Goal: Transaction & Acquisition: Download file/media

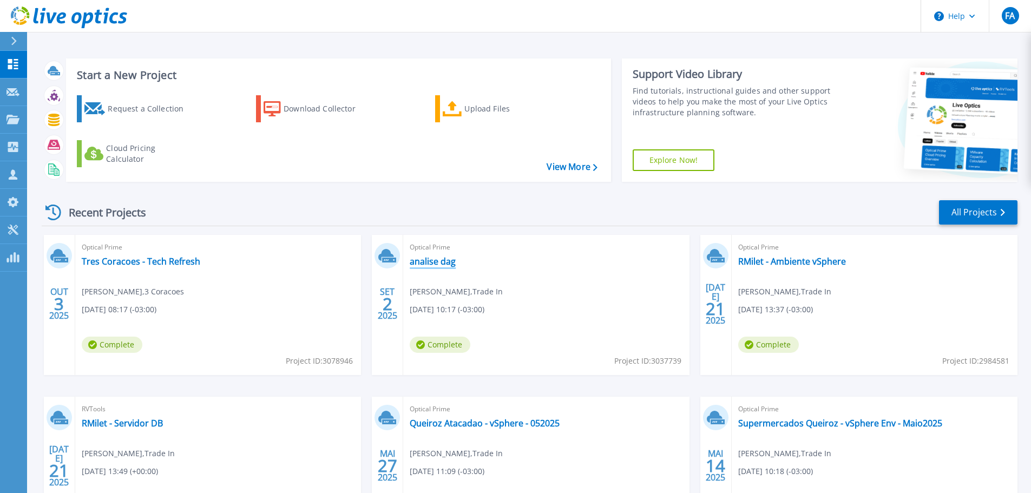
click at [430, 262] on link "analise dag" at bounding box center [433, 261] width 46 height 11
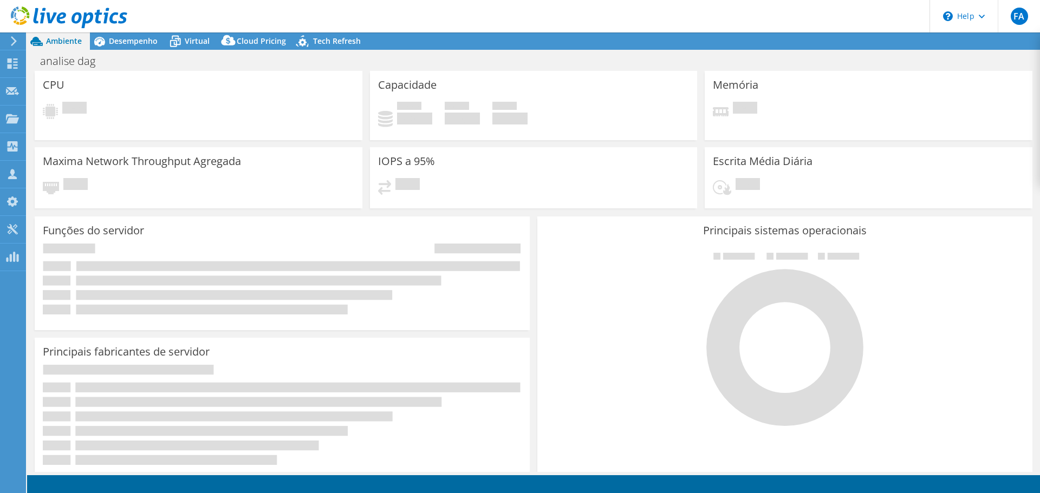
select select "USD"
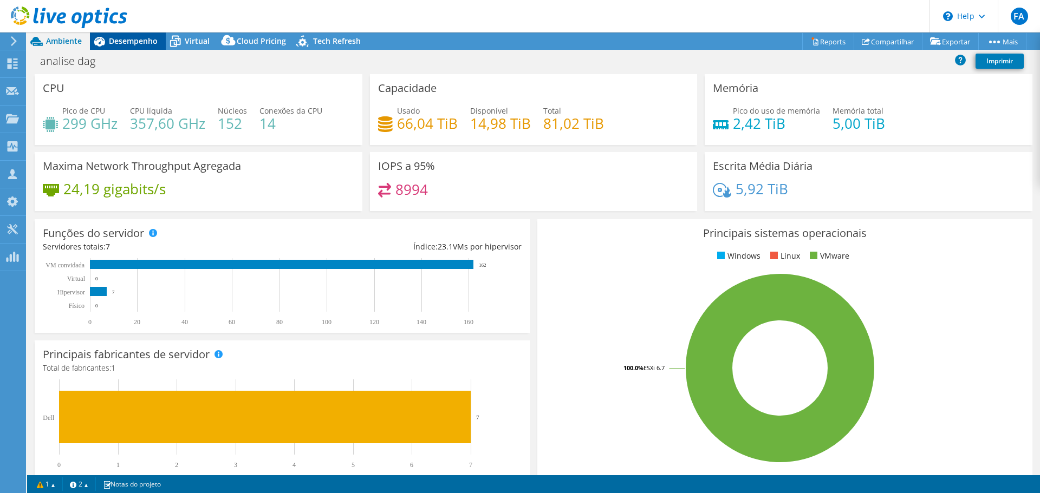
click at [124, 41] on span "Desempenho" at bounding box center [133, 41] width 49 height 10
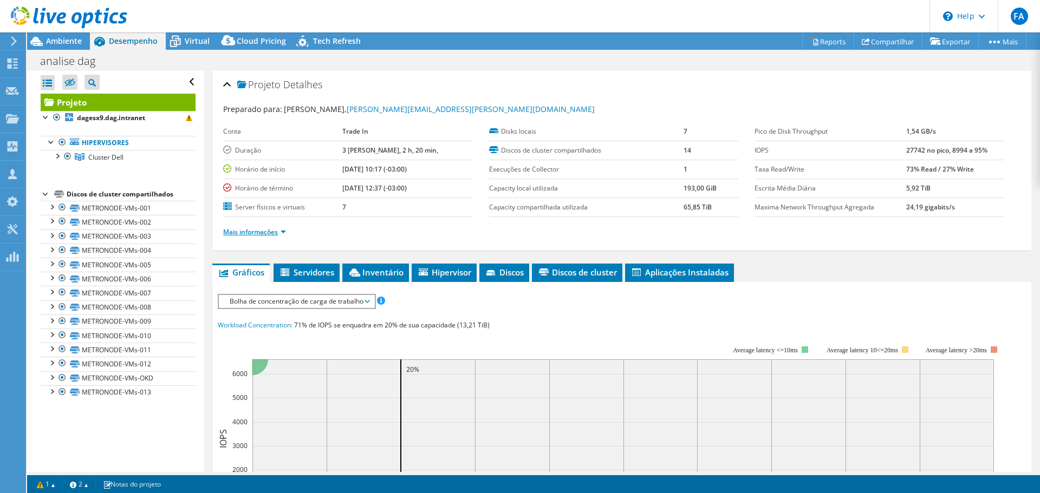
click at [259, 232] on link "Mais informações" at bounding box center [254, 231] width 63 height 9
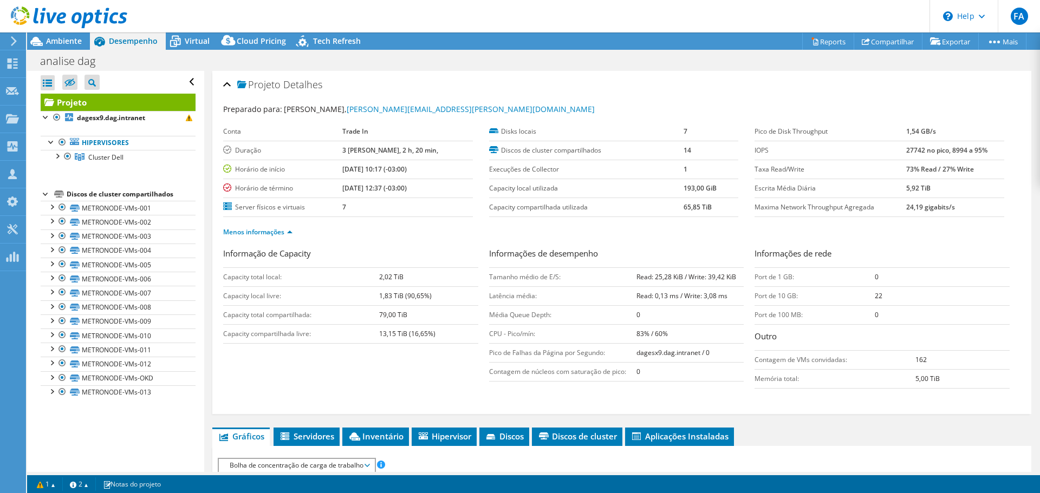
drag, startPoint x: 376, startPoint y: 312, endPoint x: 409, endPoint y: 312, distance: 32.5
click at [409, 312] on tr "Capacity total compartilhada: 79,00 TiB" at bounding box center [350, 314] width 255 height 19
drag, startPoint x: 378, startPoint y: 334, endPoint x: 433, endPoint y: 329, distance: 54.9
click at [433, 329] on b "13,15 TiB (16,65%)" at bounding box center [407, 333] width 56 height 9
click at [439, 334] on td "13,15 TiB (16,65%)" at bounding box center [428, 333] width 99 height 19
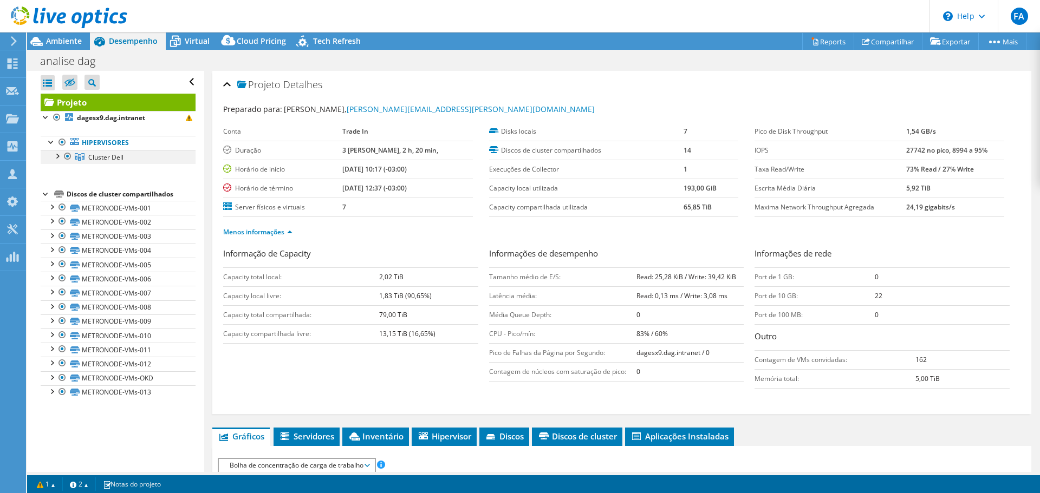
click at [56, 155] on div at bounding box center [56, 155] width 11 height 11
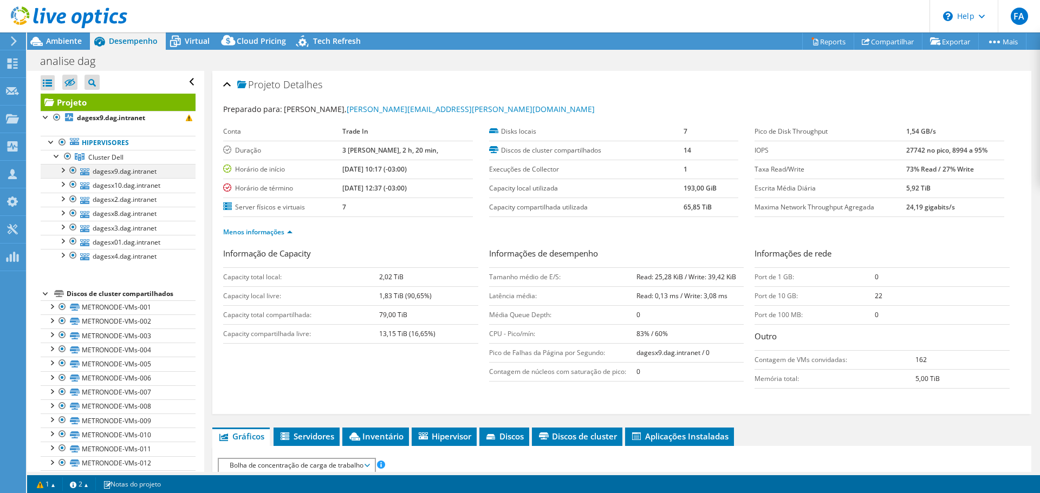
click at [62, 168] on div at bounding box center [62, 169] width 11 height 11
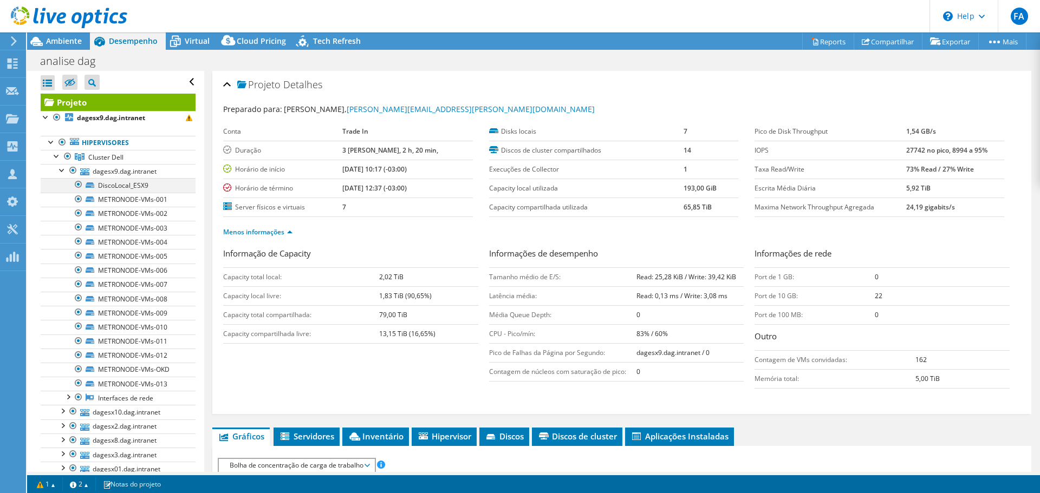
click at [78, 184] on div at bounding box center [78, 184] width 11 height 13
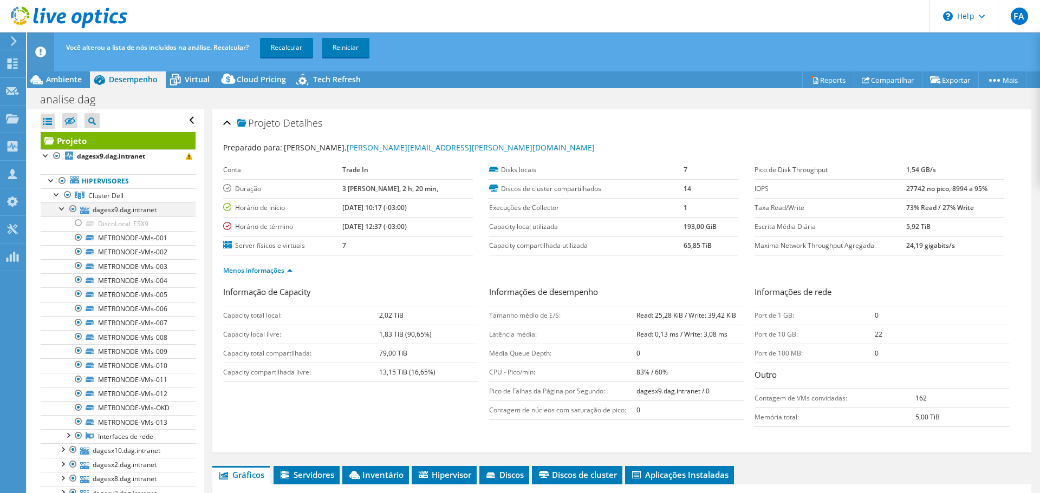
click at [60, 207] on div at bounding box center [62, 208] width 11 height 11
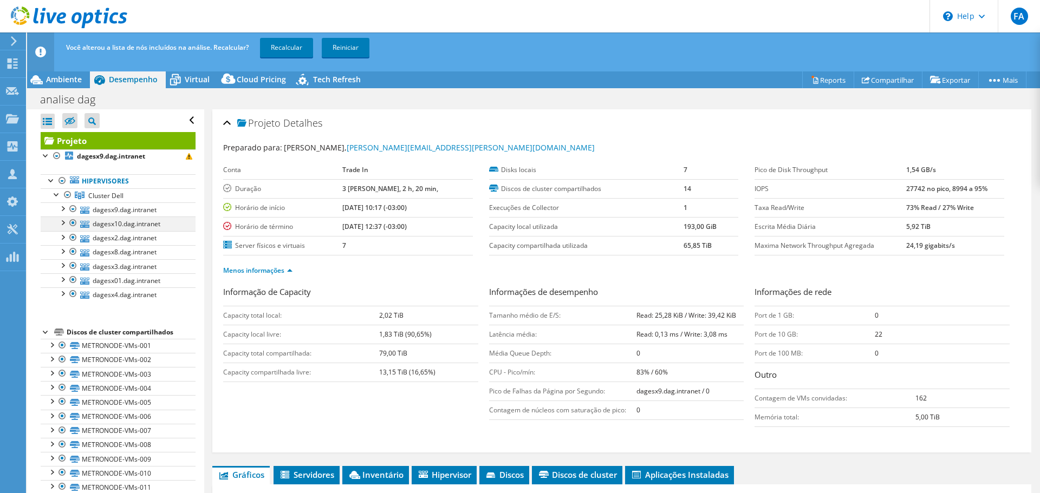
click at [61, 219] on div at bounding box center [62, 222] width 11 height 11
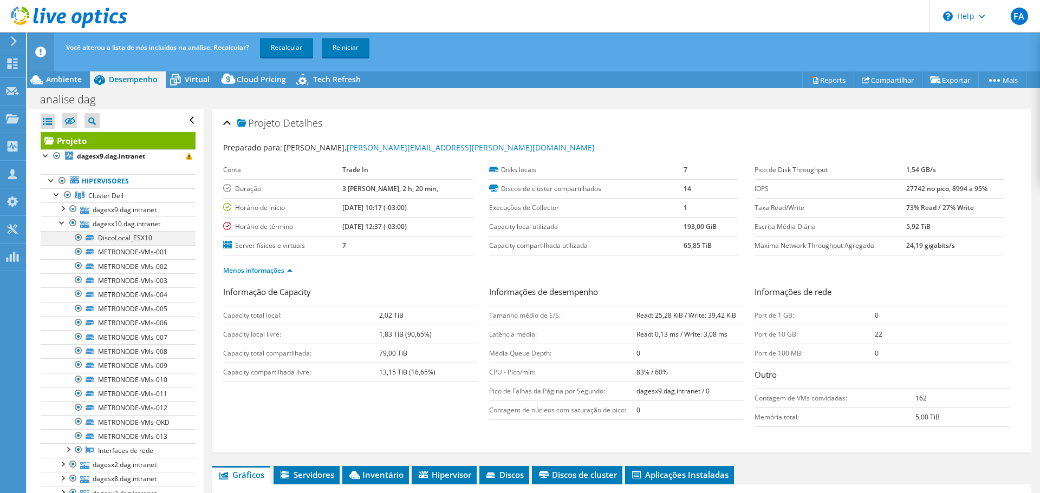
click at [80, 236] on div at bounding box center [78, 237] width 11 height 13
click at [62, 221] on div at bounding box center [62, 222] width 11 height 11
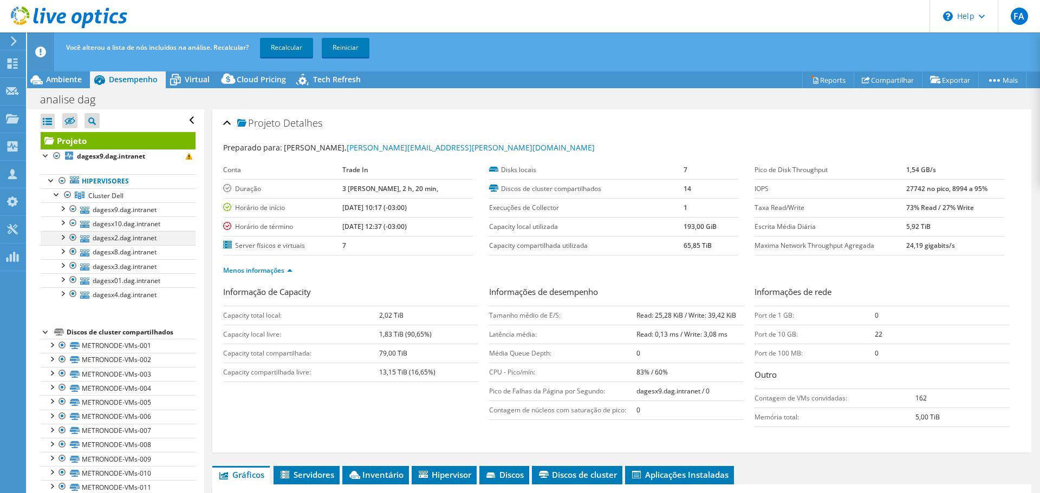
click at [61, 237] on div at bounding box center [62, 236] width 11 height 11
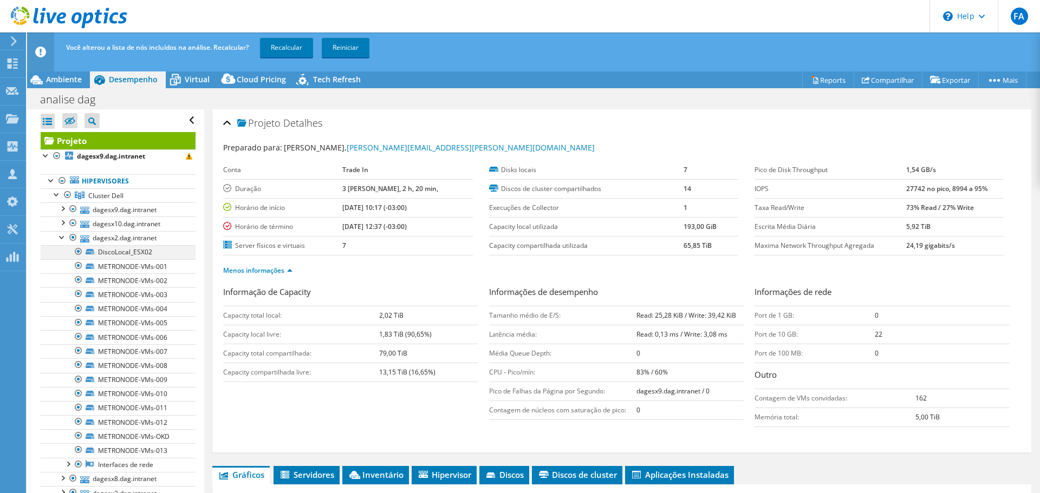
click at [80, 251] on div at bounding box center [78, 251] width 11 height 13
click at [60, 237] on div at bounding box center [62, 236] width 11 height 11
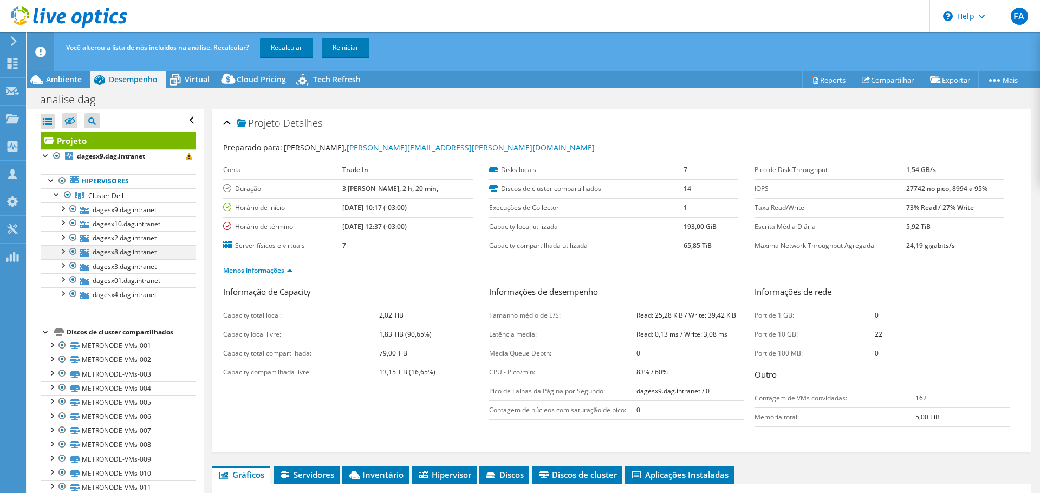
click at [61, 250] on div at bounding box center [62, 250] width 11 height 11
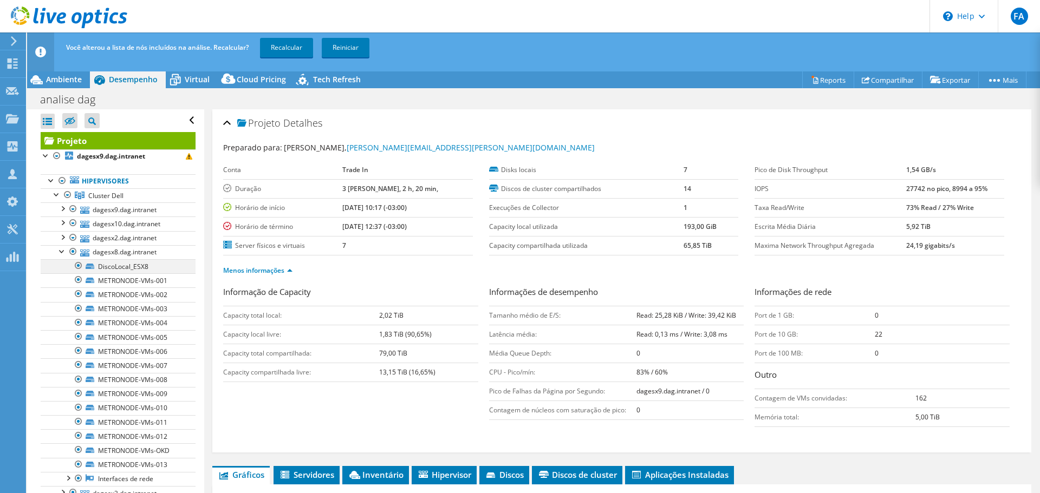
click at [78, 265] on div at bounding box center [78, 265] width 11 height 13
click at [62, 251] on div at bounding box center [62, 250] width 11 height 11
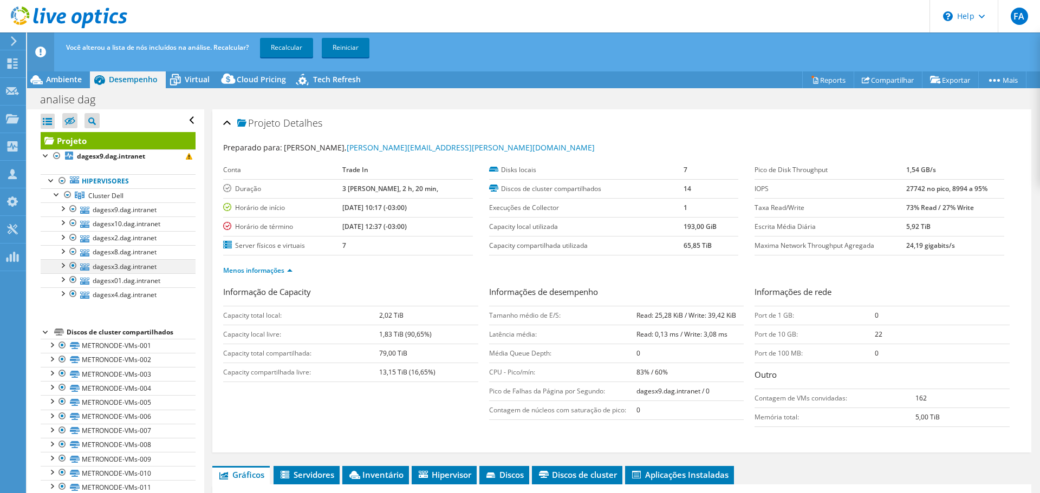
click at [63, 264] on div at bounding box center [62, 264] width 11 height 11
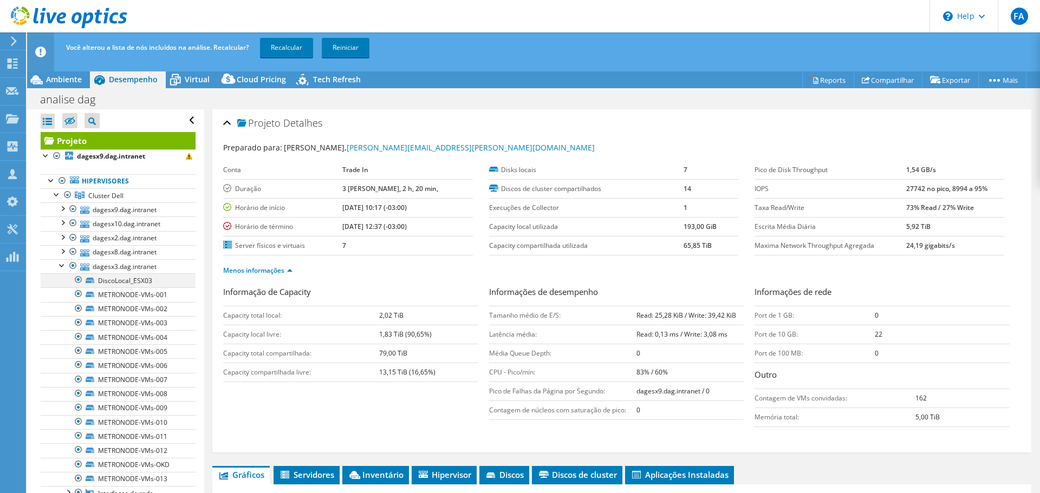
click at [77, 277] on div at bounding box center [78, 279] width 11 height 13
click at [62, 265] on div at bounding box center [62, 264] width 11 height 11
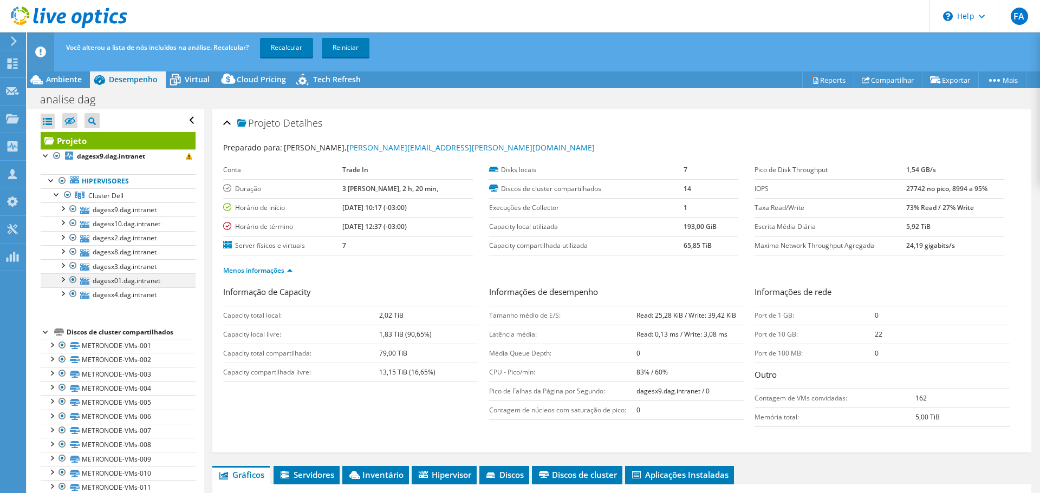
click at [63, 277] on div at bounding box center [62, 278] width 11 height 11
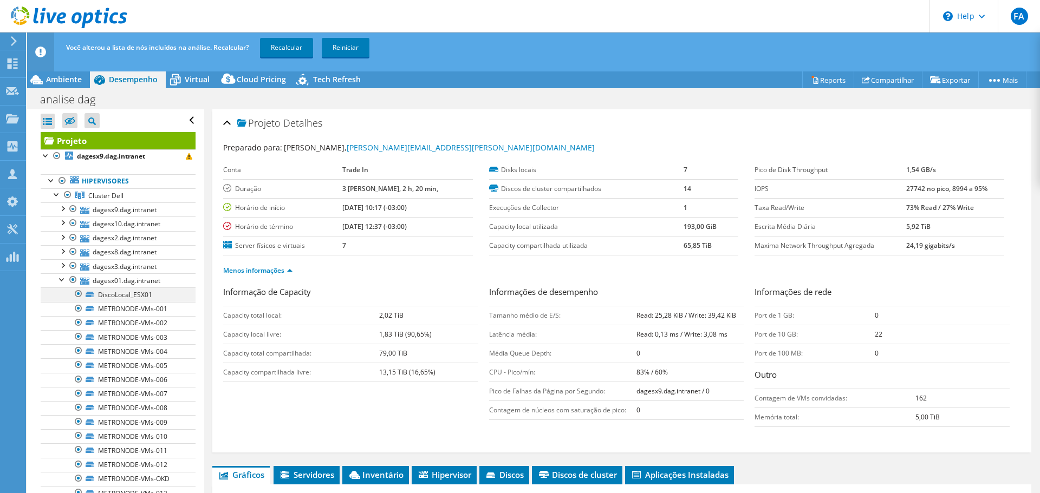
click at [78, 294] on div at bounding box center [78, 294] width 11 height 13
click at [61, 279] on div at bounding box center [62, 278] width 11 height 11
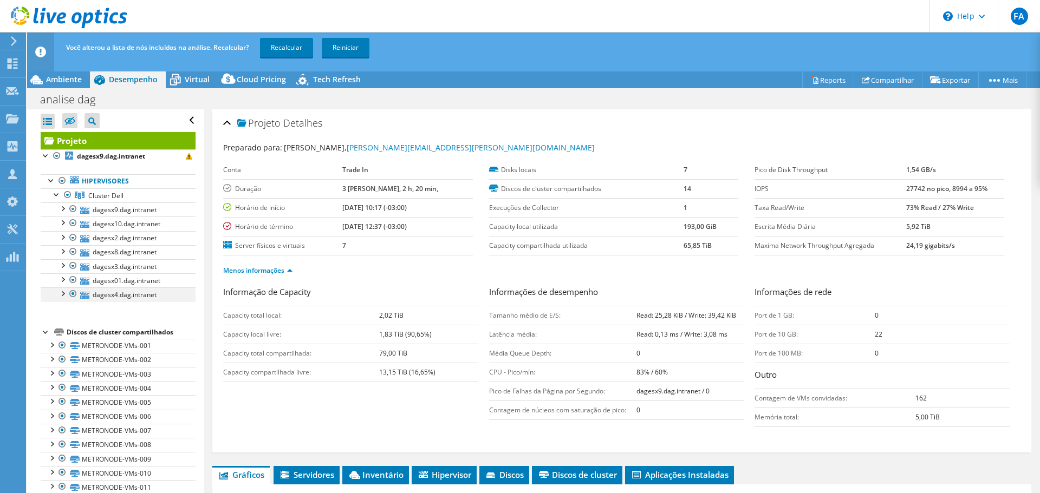
click at [63, 291] on div at bounding box center [62, 293] width 11 height 11
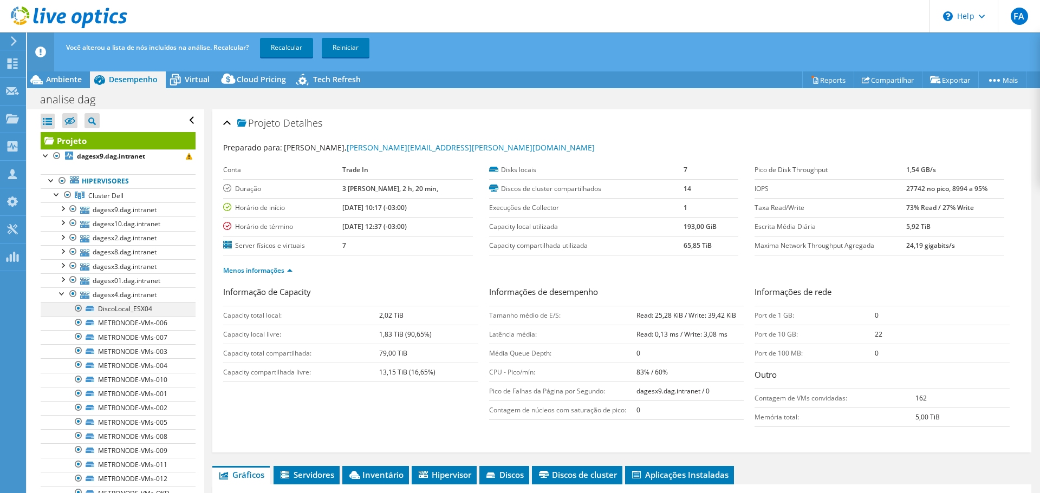
click at [78, 306] on div at bounding box center [78, 308] width 11 height 13
click at [62, 295] on div at bounding box center [62, 293] width 11 height 11
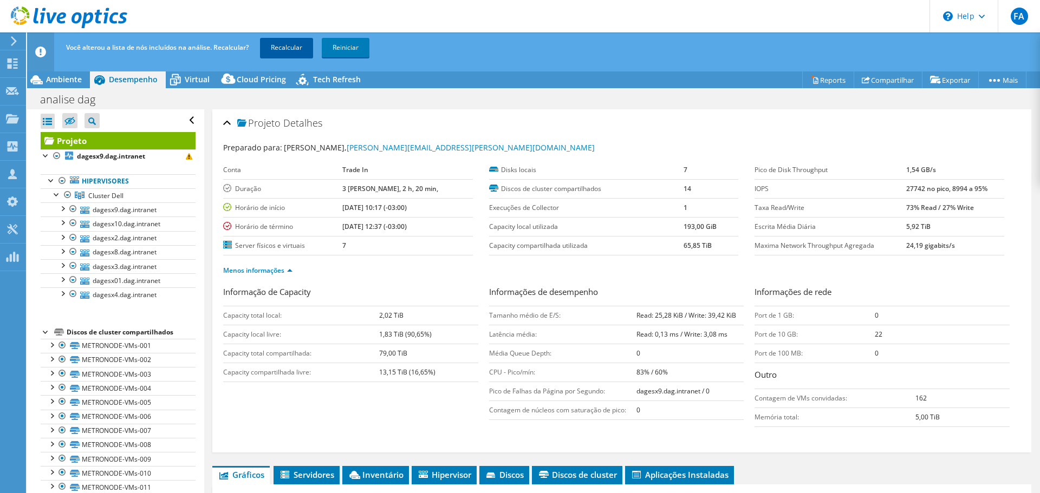
click at [290, 49] on link "Recalcular" at bounding box center [286, 47] width 53 height 19
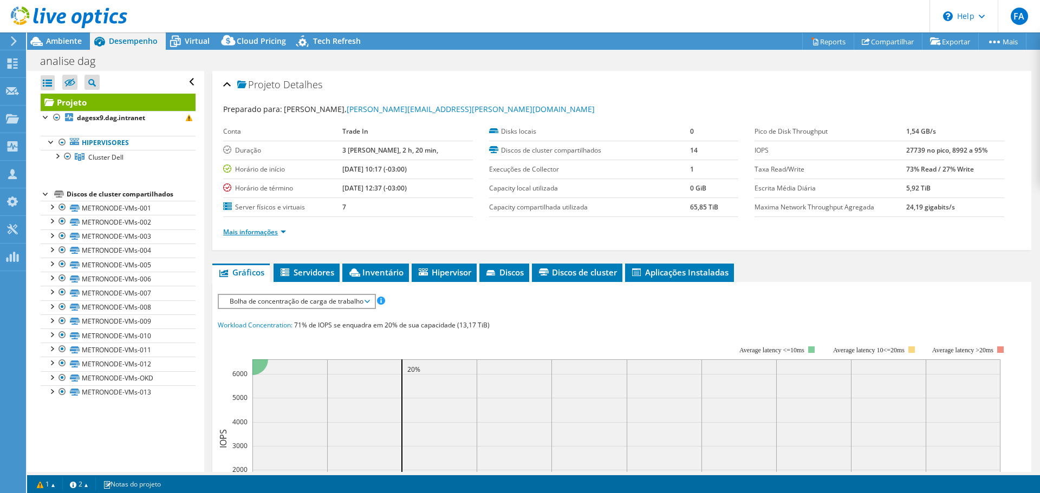
click at [275, 227] on link "Mais informações" at bounding box center [254, 231] width 63 height 9
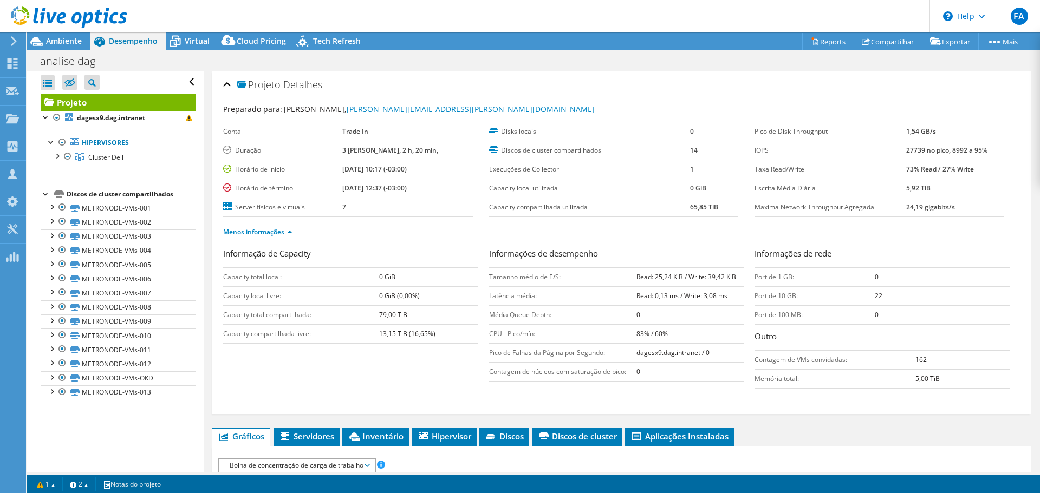
click at [73, 34] on div at bounding box center [63, 18] width 127 height 36
click at [59, 42] on span "Ambiente" at bounding box center [64, 41] width 36 height 10
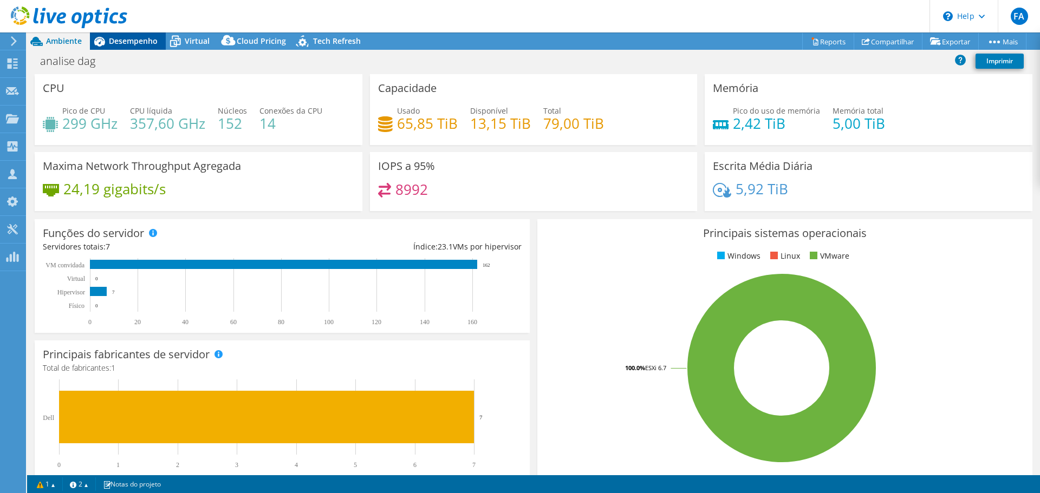
click at [126, 44] on span "Desempenho" at bounding box center [133, 41] width 49 height 10
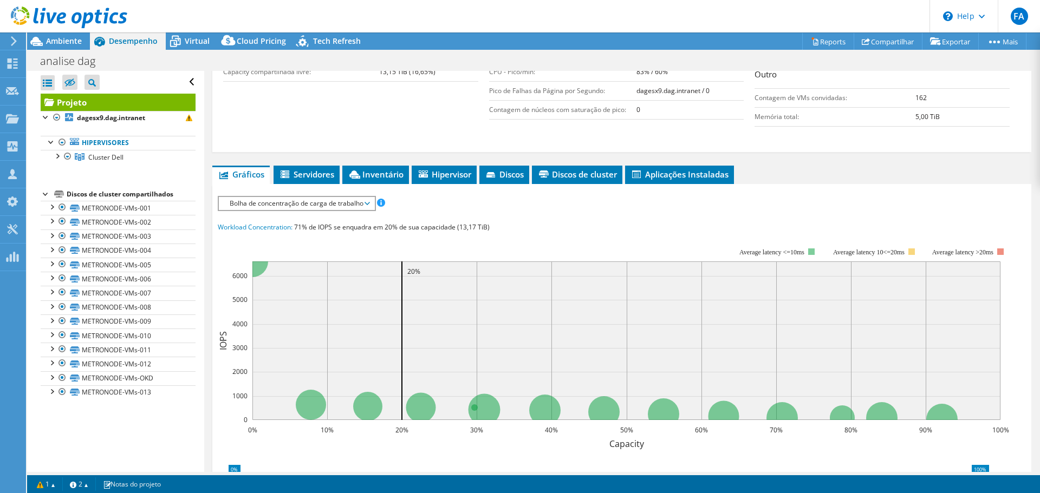
scroll to position [162, 0]
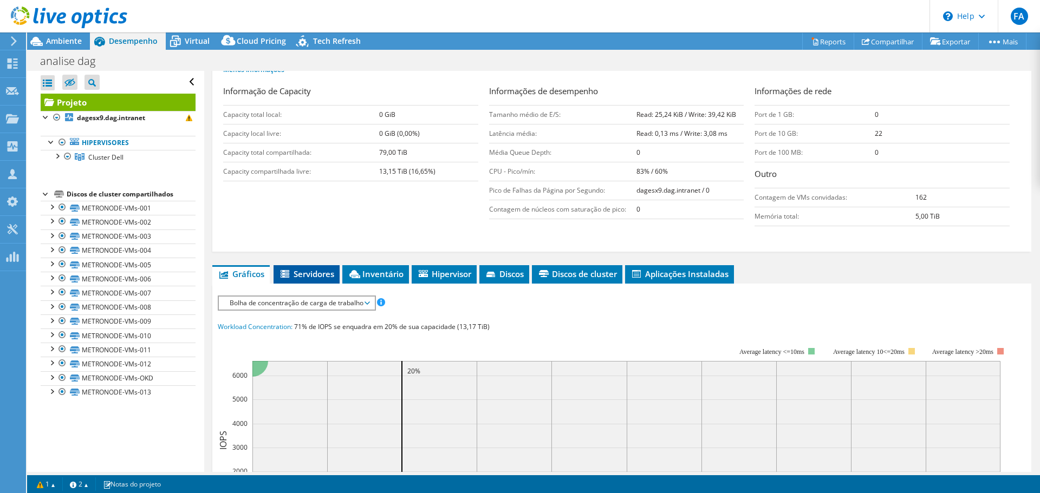
click at [311, 271] on span "Servidores" at bounding box center [306, 274] width 55 height 11
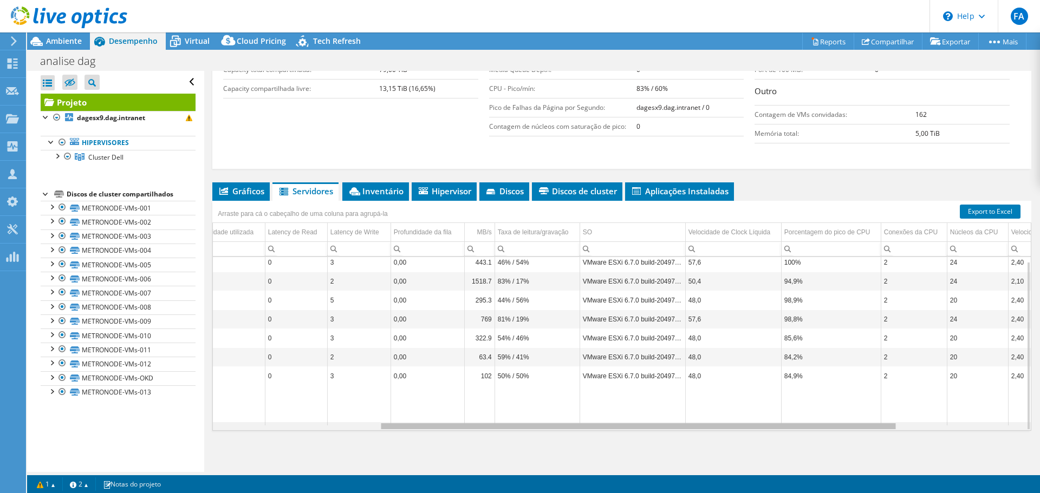
scroll to position [0, 0]
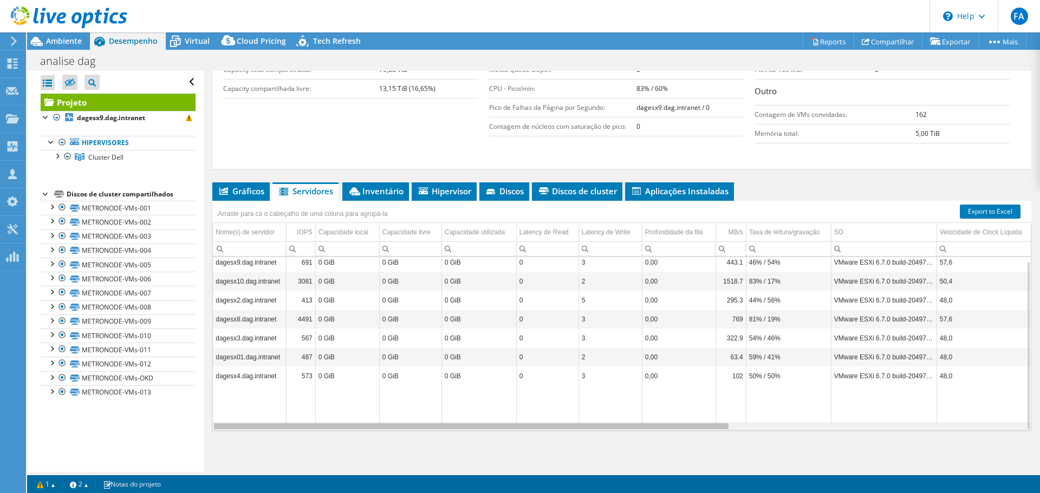
drag, startPoint x: 685, startPoint y: 429, endPoint x: 552, endPoint y: 431, distance: 132.7
click at [553, 431] on body "FA Membro da equipe [PERSON_NAME] [PERSON_NAME][EMAIL_ADDRESS][DOMAIN_NAME] Tra…" at bounding box center [520, 246] width 1040 height 493
click at [380, 196] on span "Inventário" at bounding box center [376, 191] width 56 height 11
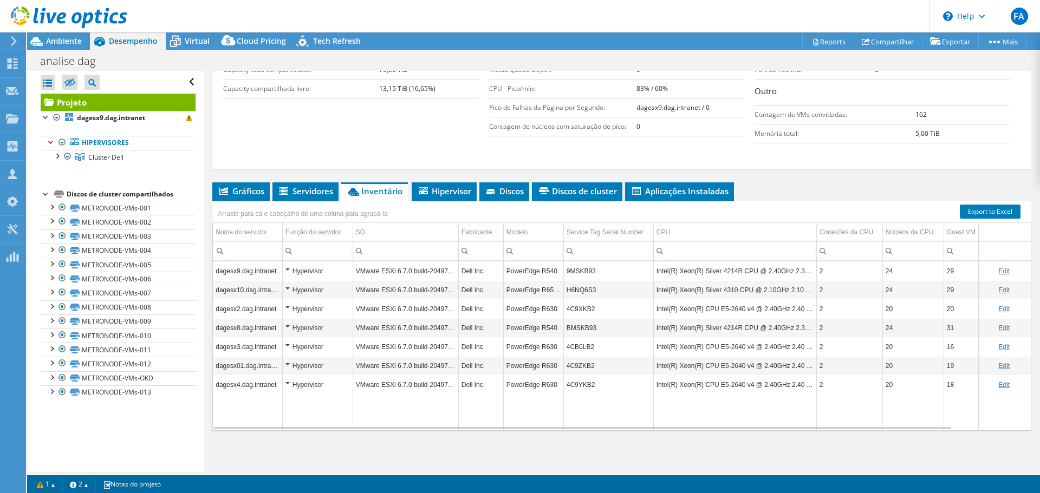
click at [287, 268] on div "Hypervisor" at bounding box center [317, 271] width 64 height 13
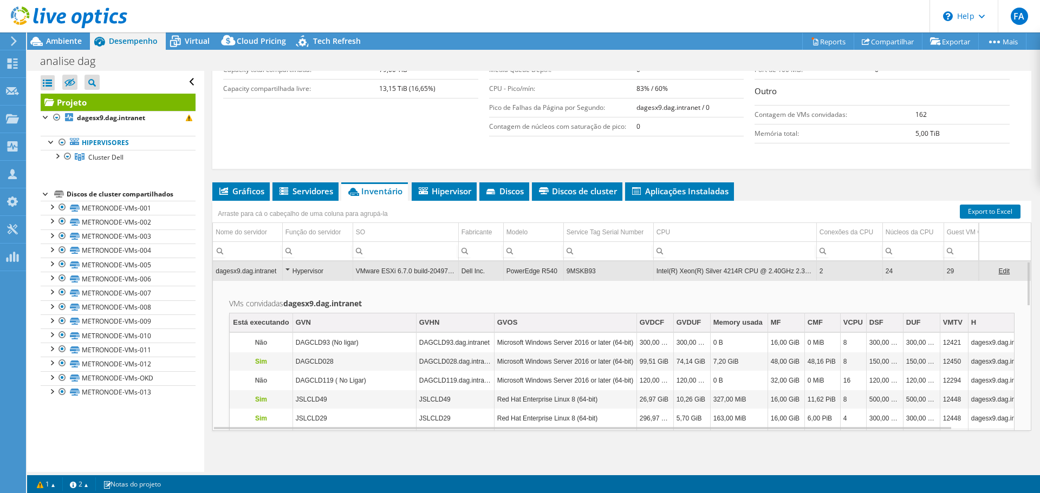
click at [287, 268] on div "Hypervisor" at bounding box center [317, 271] width 64 height 13
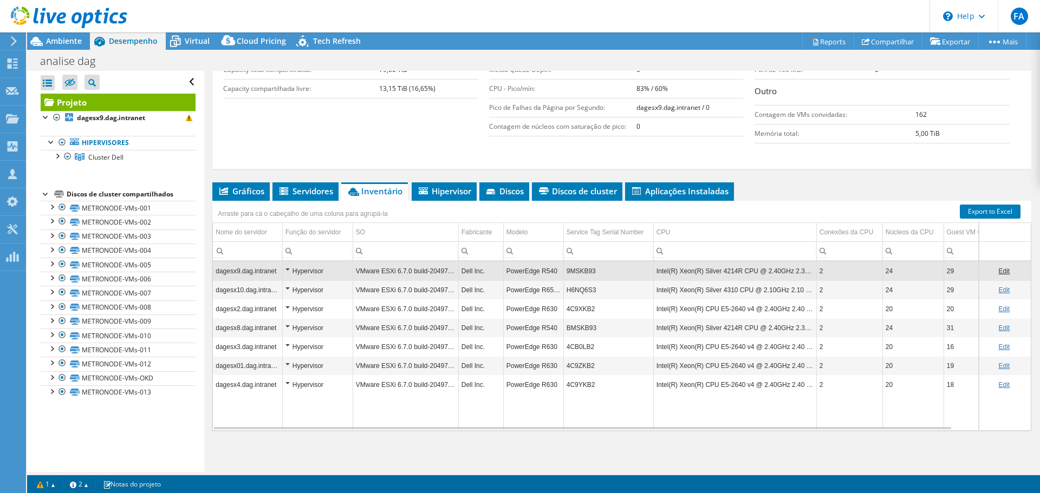
click at [287, 268] on div "Hypervisor" at bounding box center [317, 271] width 64 height 13
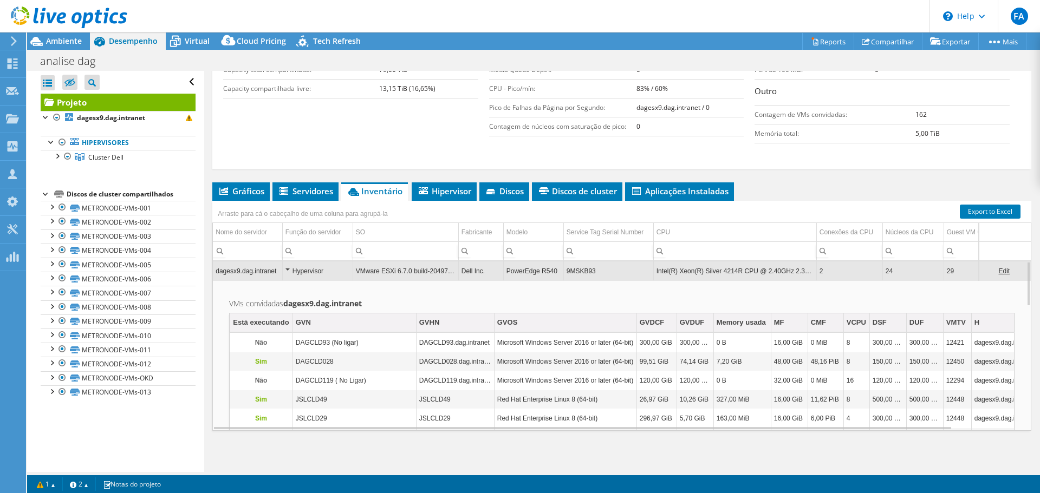
click at [287, 268] on div "Hypervisor" at bounding box center [317, 271] width 64 height 13
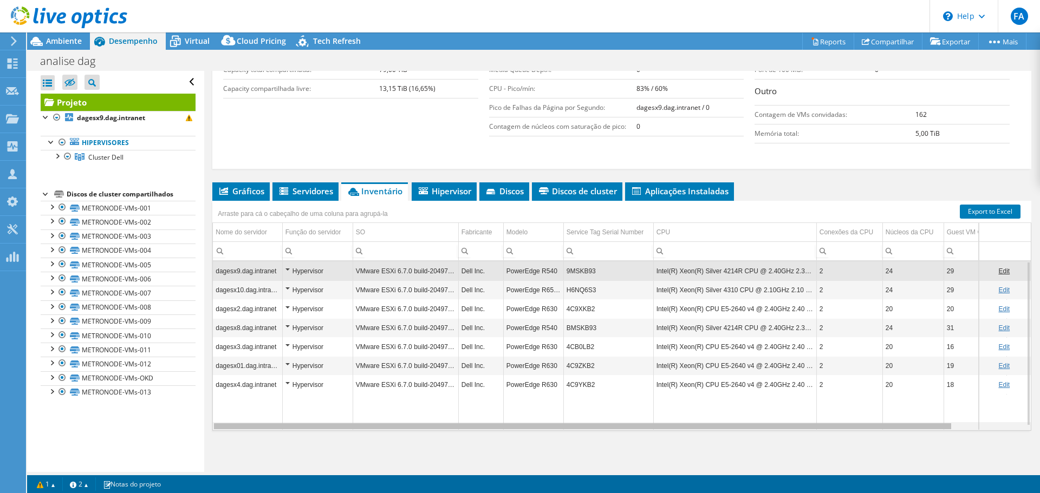
drag, startPoint x: 585, startPoint y: 428, endPoint x: 590, endPoint y: 441, distance: 14.4
click at [590, 441] on body "FA Membro da equipe [PERSON_NAME] [PERSON_NAME][EMAIL_ADDRESS][DOMAIN_NAME] Tra…" at bounding box center [520, 246] width 1040 height 493
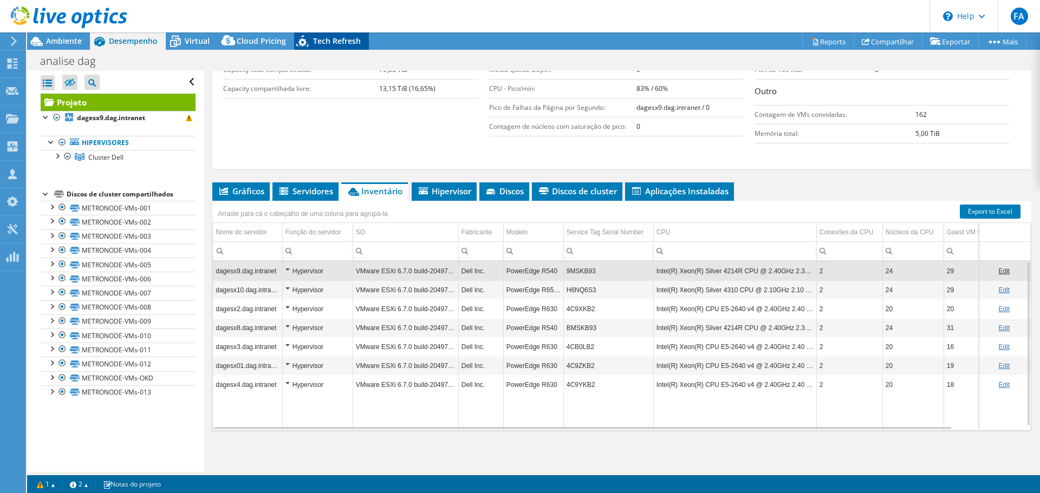
click at [325, 37] on span "Tech Refresh" at bounding box center [337, 41] width 48 height 10
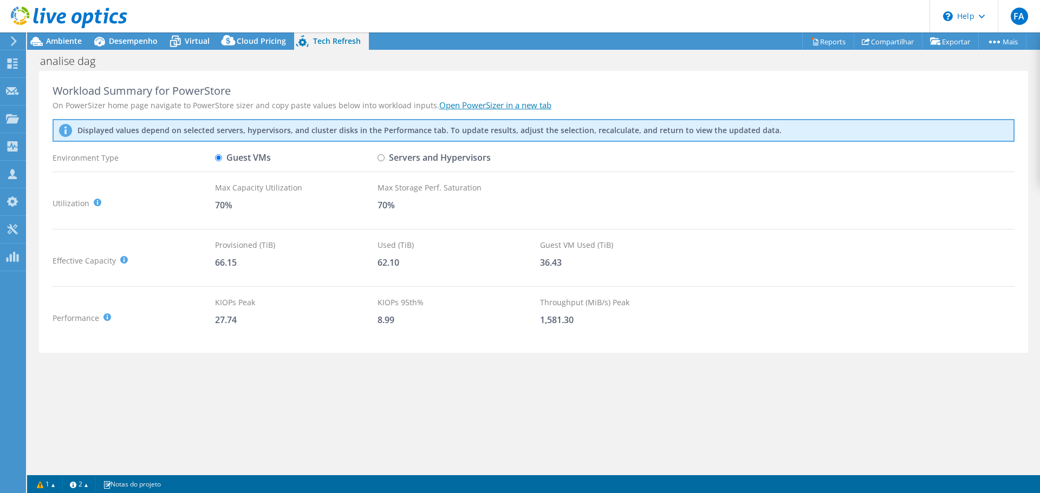
click at [381, 156] on input "Servers and Hypervisors" at bounding box center [380, 157] width 7 height 7
radio input "true"
click at [218, 158] on input "Guest VMs" at bounding box center [218, 157] width 7 height 7
radio input "true"
radio input "false"
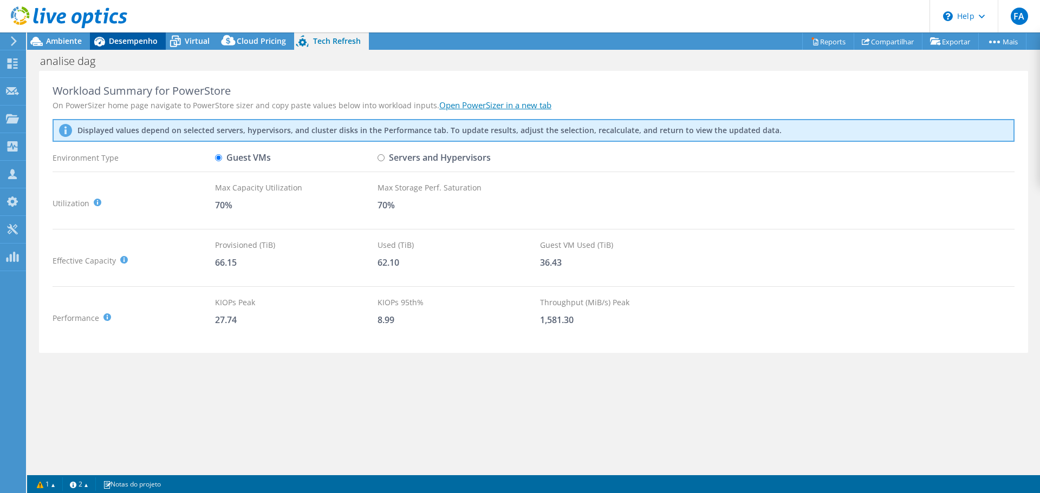
click at [124, 38] on span "Desempenho" at bounding box center [133, 41] width 49 height 10
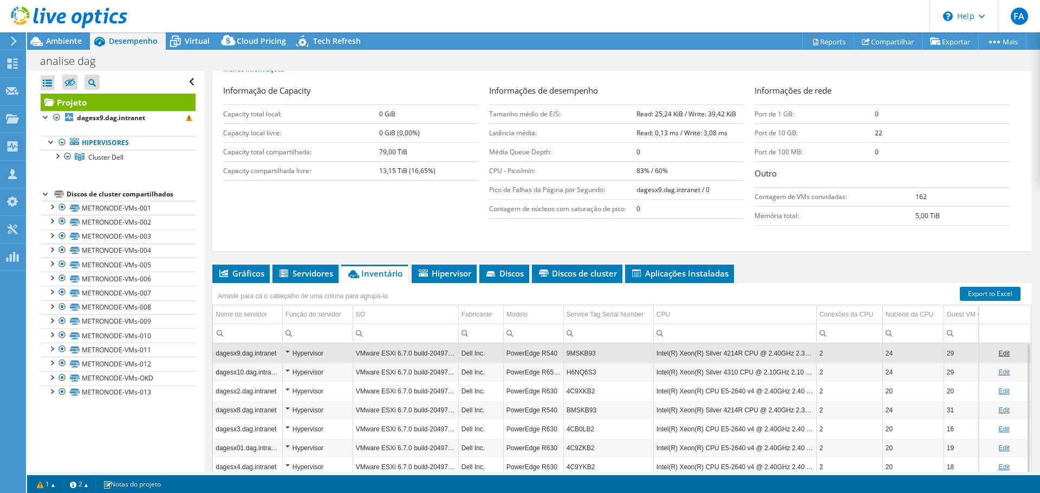
scroll to position [245, 0]
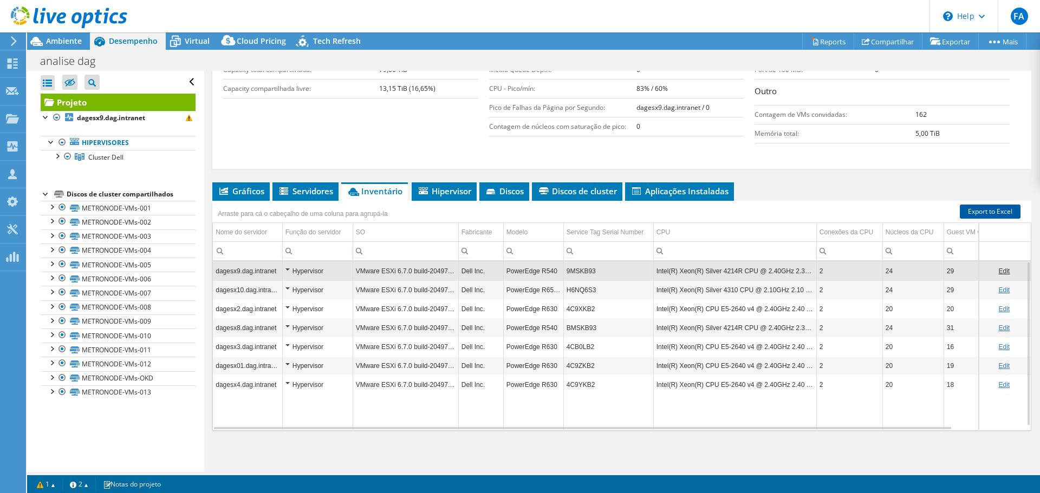
click at [980, 213] on link "Export to Excel" at bounding box center [989, 212] width 61 height 14
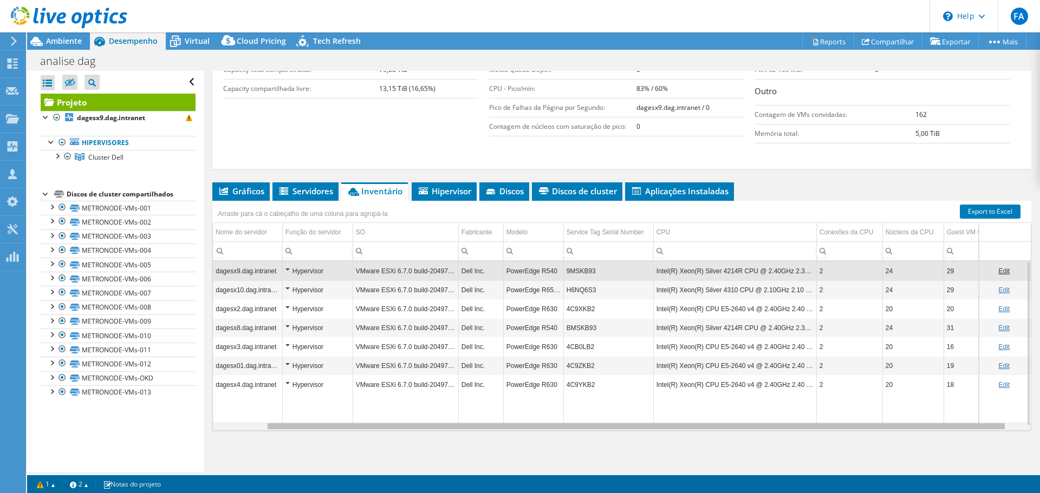
scroll to position [0, 77]
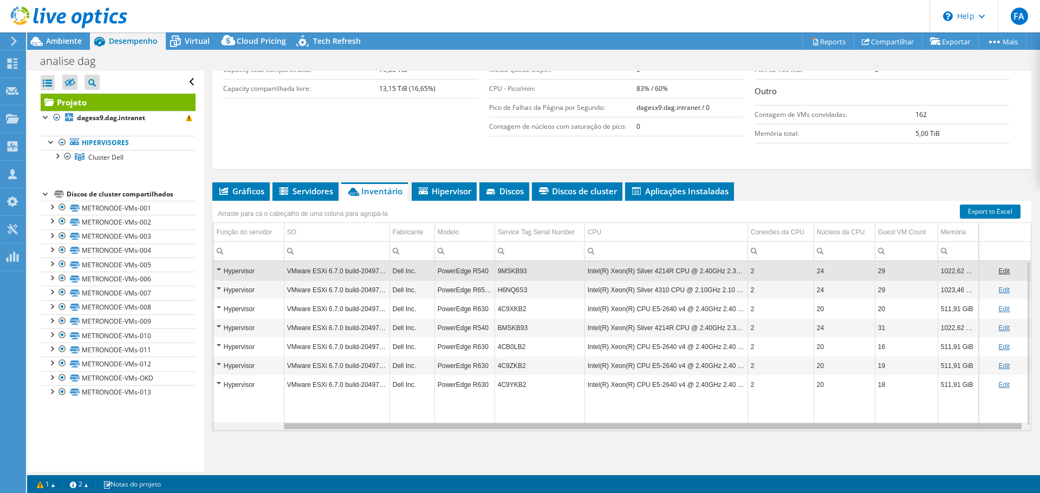
drag, startPoint x: 770, startPoint y: 428, endPoint x: 989, endPoint y: 428, distance: 218.7
click at [989, 428] on body "FA Membro da equipe [PERSON_NAME] [PERSON_NAME][EMAIL_ADDRESS][DOMAIN_NAME] Tra…" at bounding box center [520, 246] width 1040 height 493
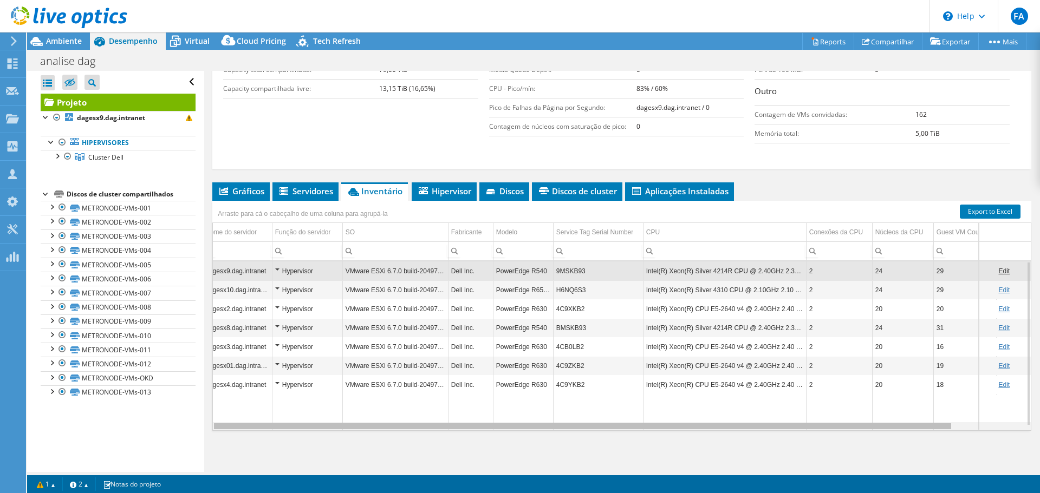
scroll to position [0, 0]
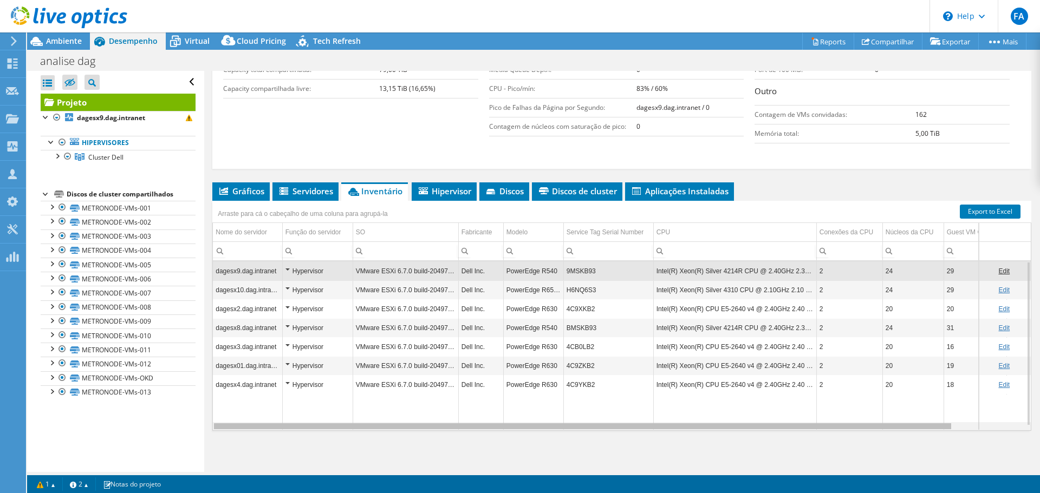
drag, startPoint x: 808, startPoint y: 428, endPoint x: 776, endPoint y: 429, distance: 32.0
click at [702, 430] on body "FA Membro da equipe [PERSON_NAME] [PERSON_NAME][EMAIL_ADDRESS][DOMAIN_NAME] Tra…" at bounding box center [520, 246] width 1040 height 493
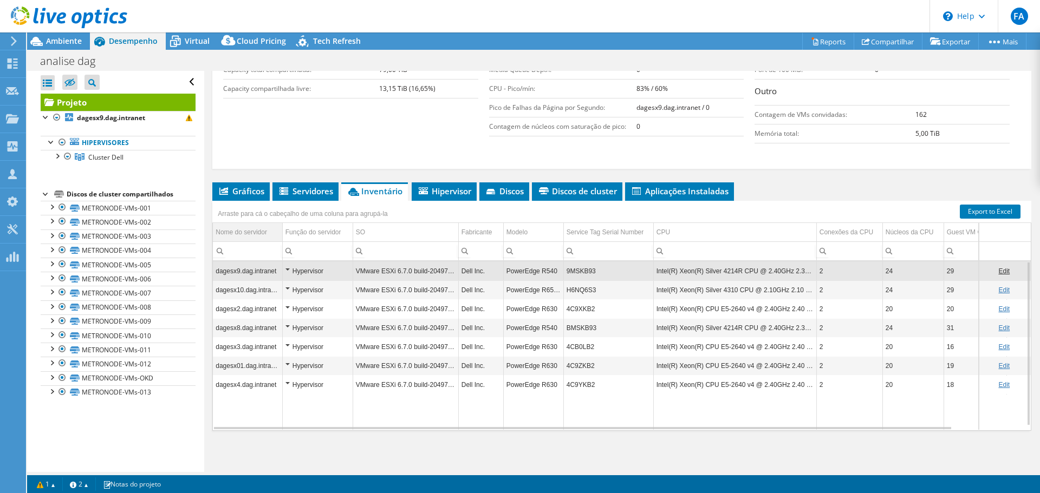
click at [247, 231] on div "Nome do servidor" at bounding box center [241, 232] width 51 height 13
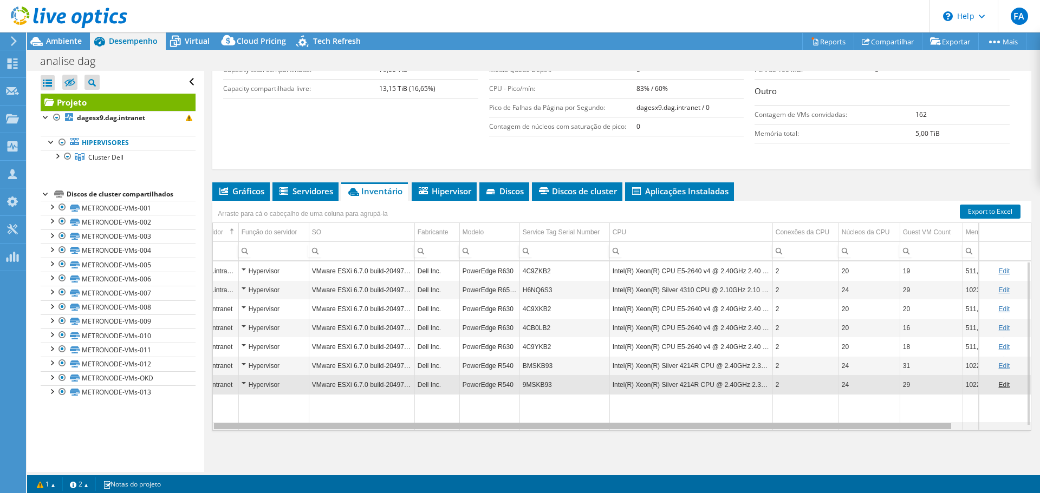
scroll to position [0, 77]
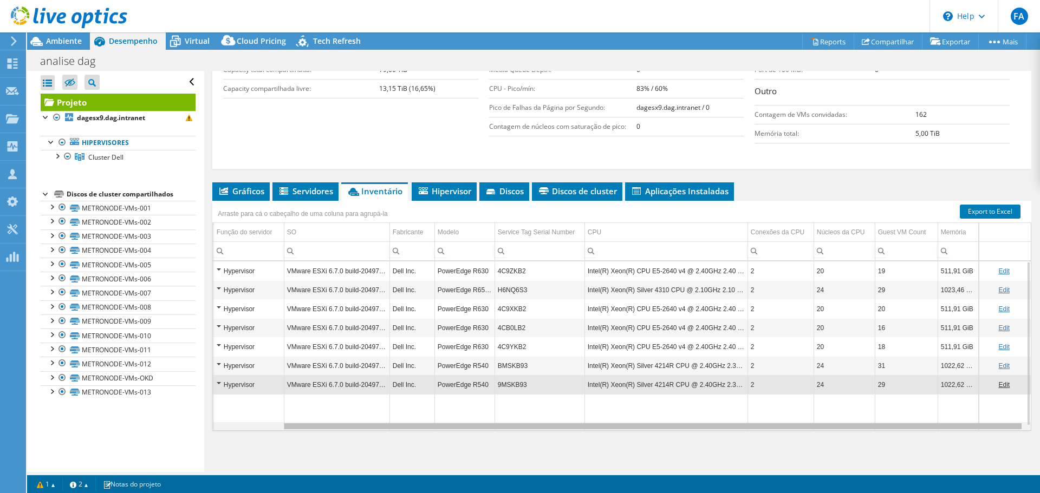
drag, startPoint x: 567, startPoint y: 427, endPoint x: 776, endPoint y: 452, distance: 211.0
click at [774, 453] on body "FA Membro da equipe [PERSON_NAME] [PERSON_NAME][EMAIL_ADDRESS][DOMAIN_NAME] Tra…" at bounding box center [520, 246] width 1040 height 493
